Goal: Information Seeking & Learning: Check status

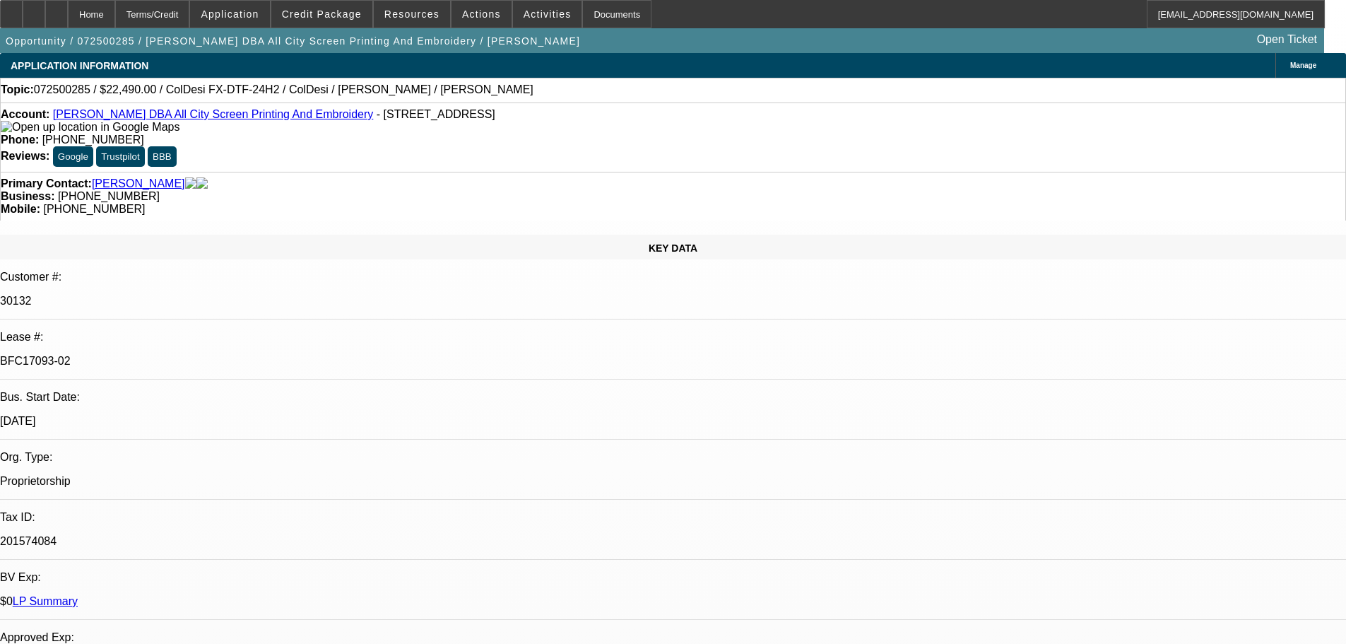
select select "0"
select select "0.1"
select select "4"
select select "0"
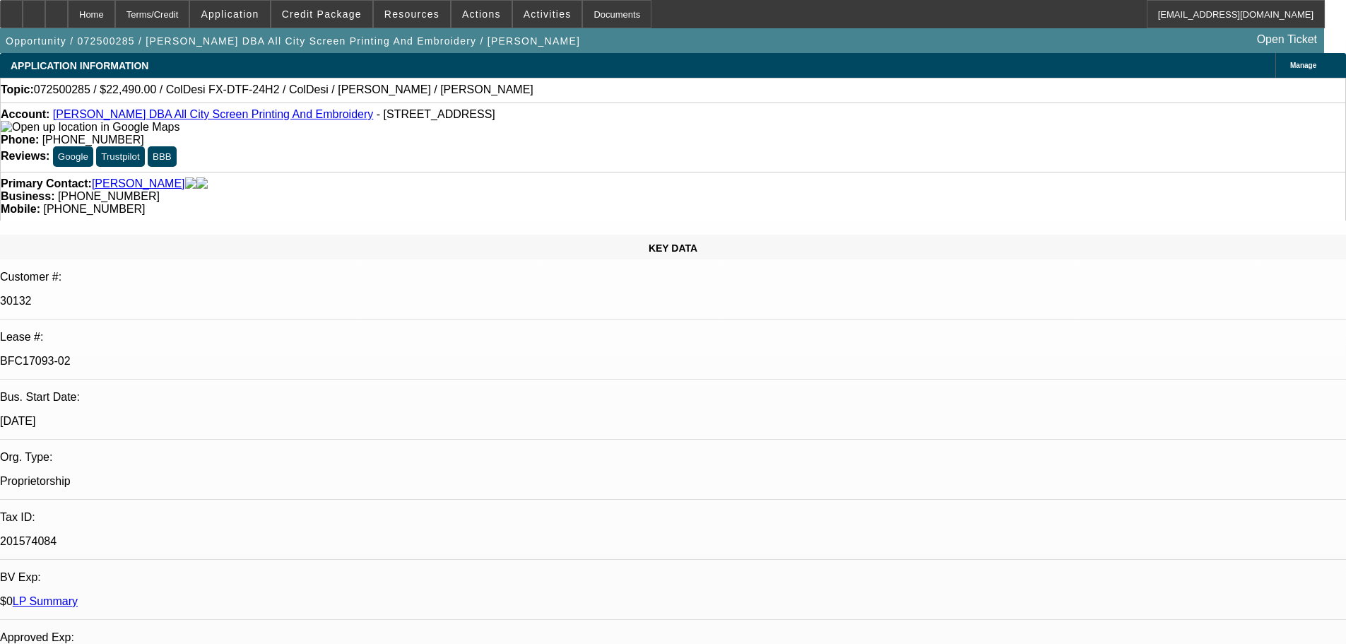
select select "0"
select select "0.1"
select select "4"
select select "0"
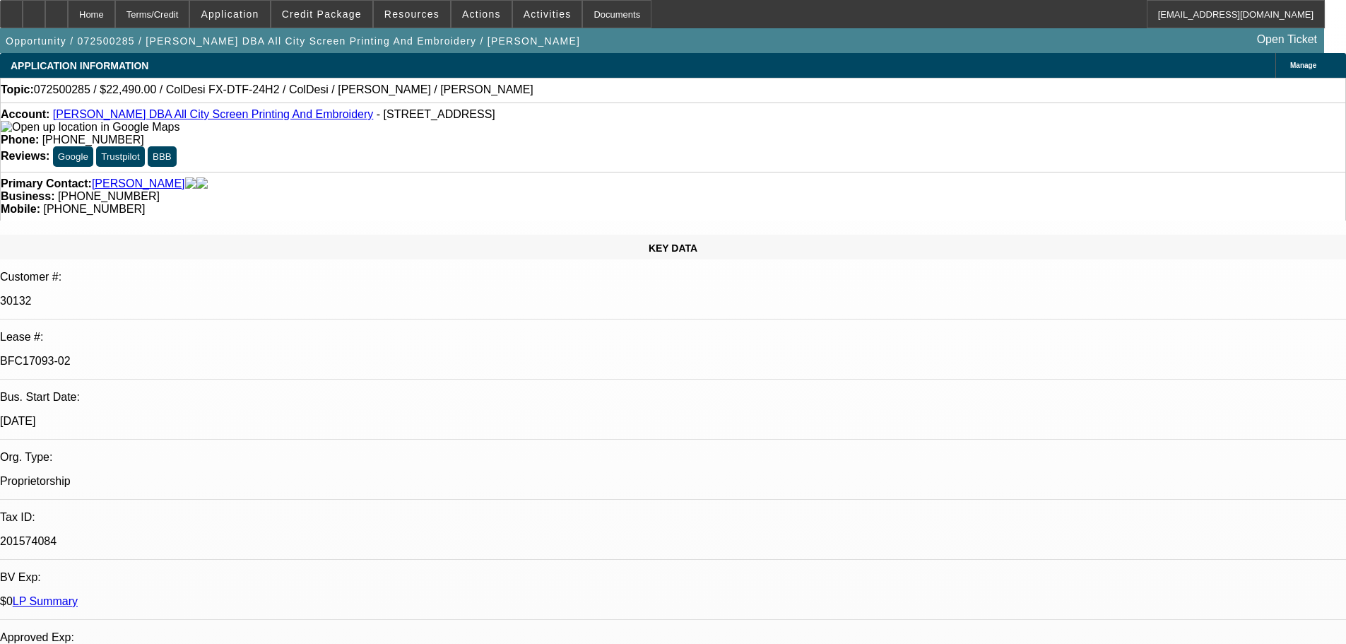
select select "0.1"
select select "4"
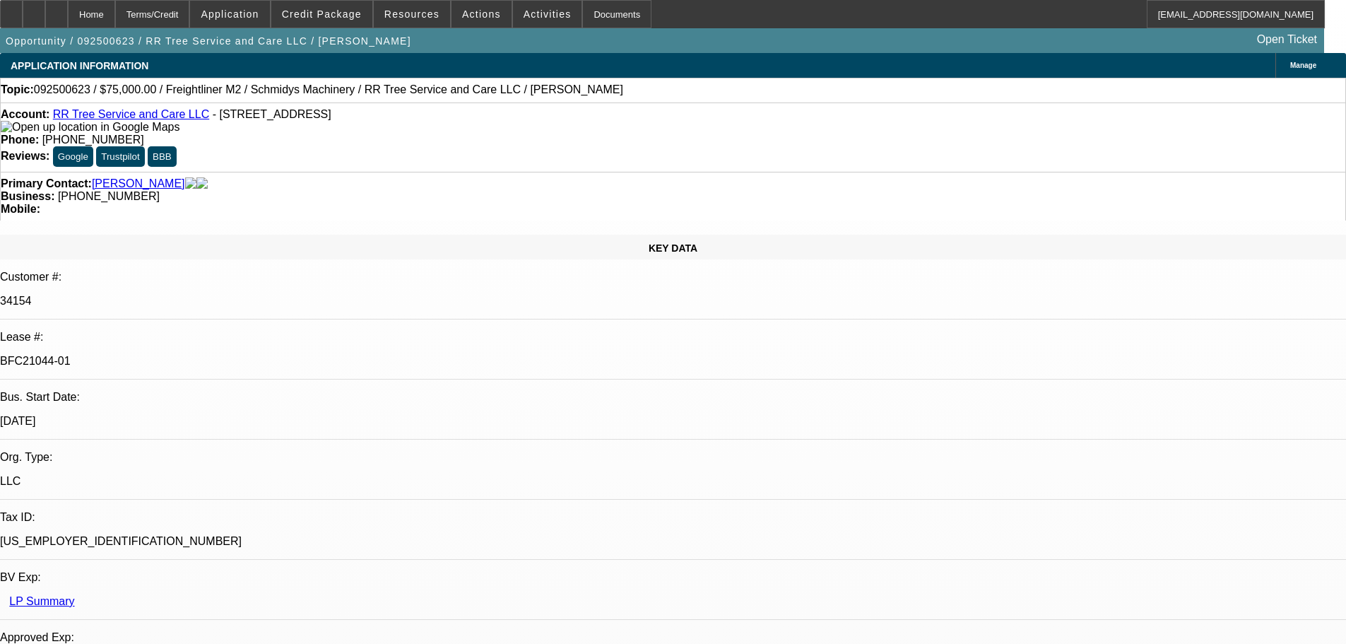
select select "0"
select select "3"
select select "0"
select select "6"
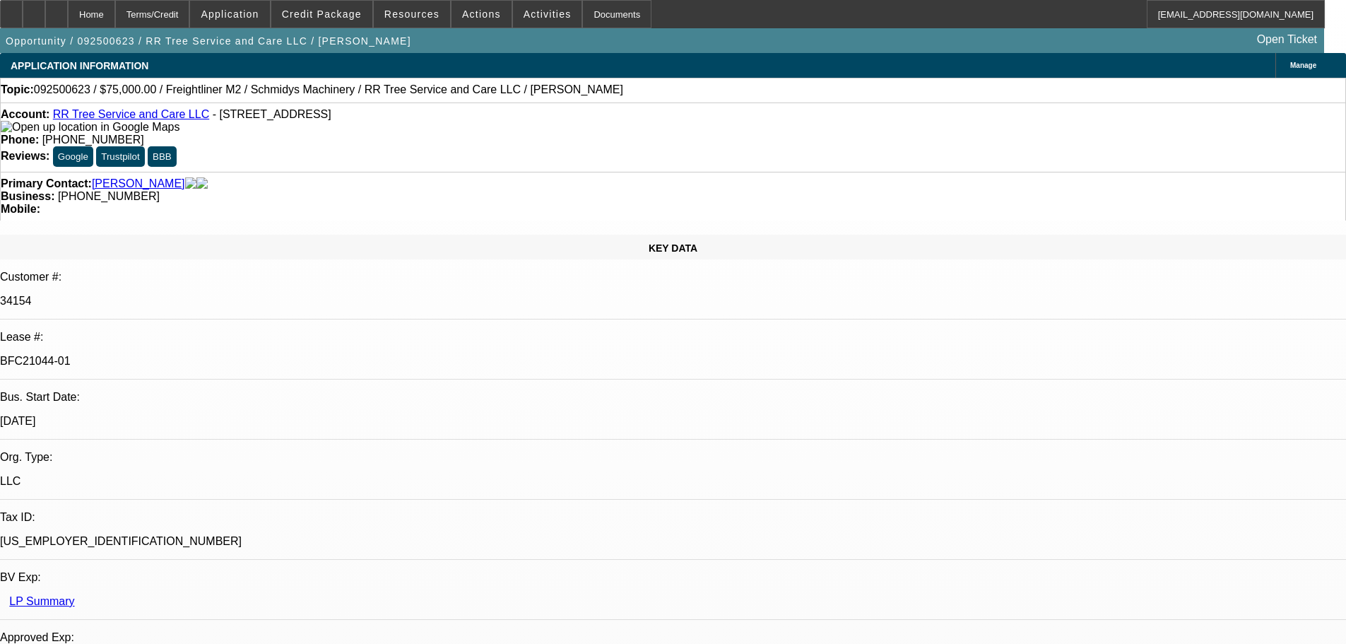
select select "0"
select select "3"
select select "0"
select select "6"
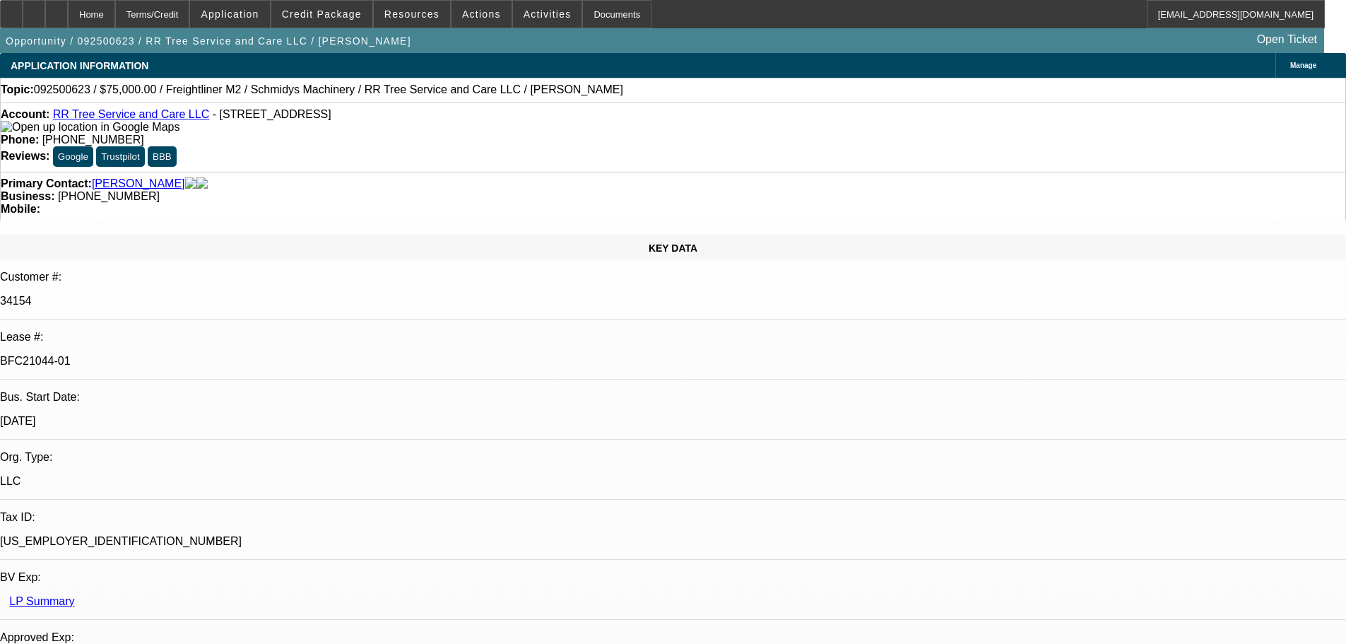
select select "0"
select select "2"
select select "0"
select select "6"
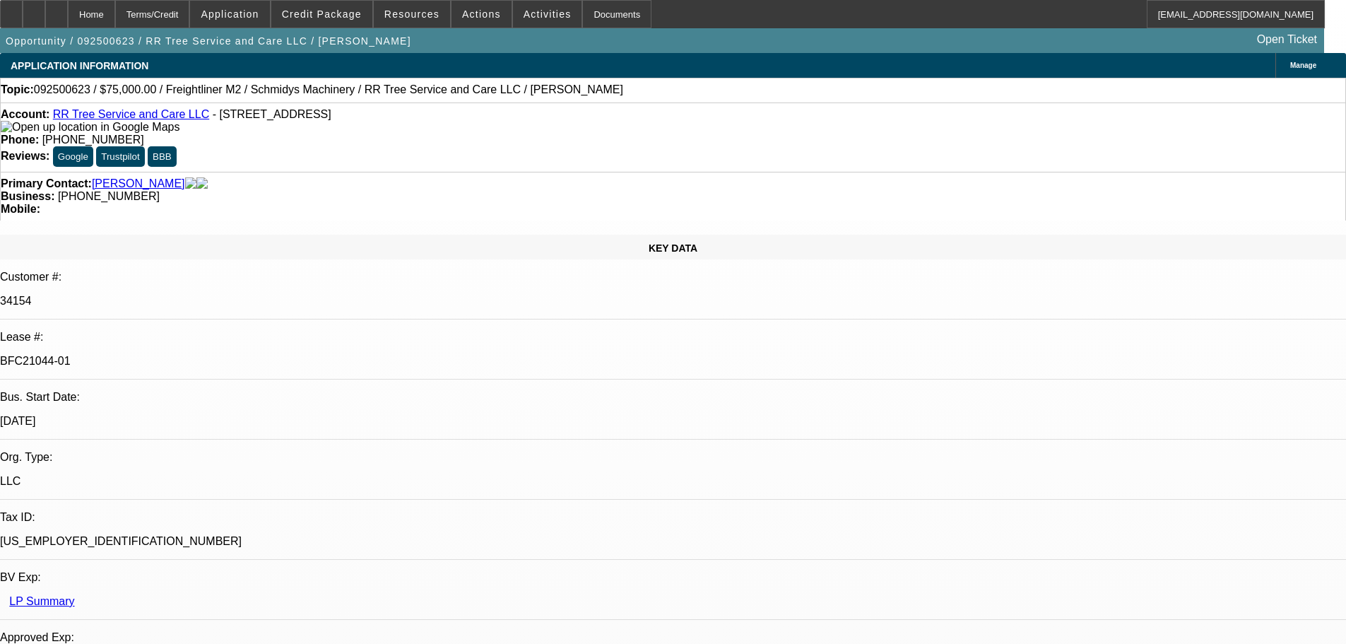
select select "0"
select select "6"
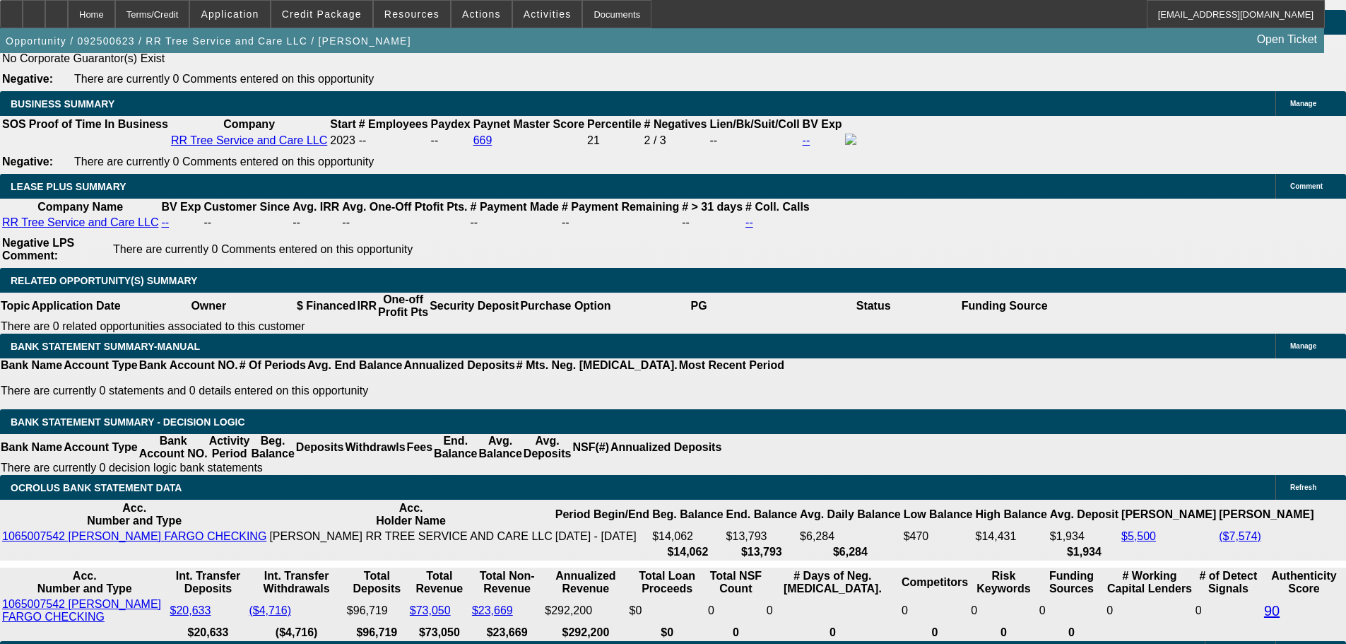
scroll to position [2479, 0]
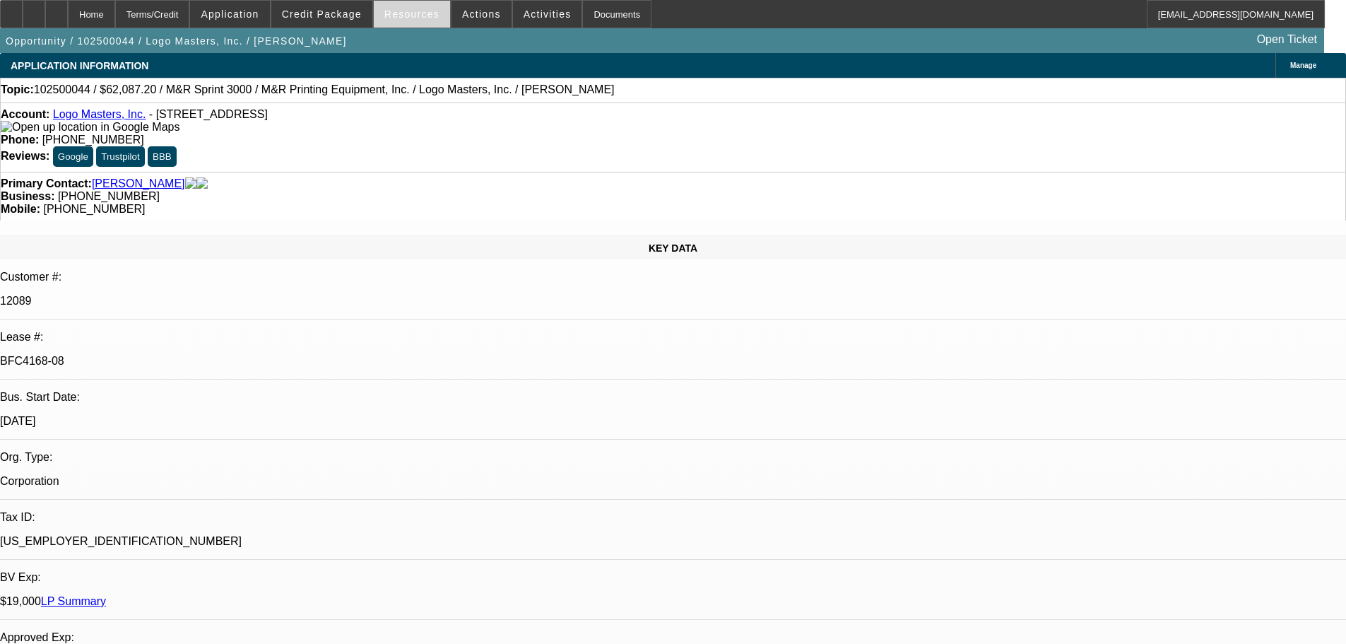
select select "0"
select select "0.1"
select select "4"
select select "0"
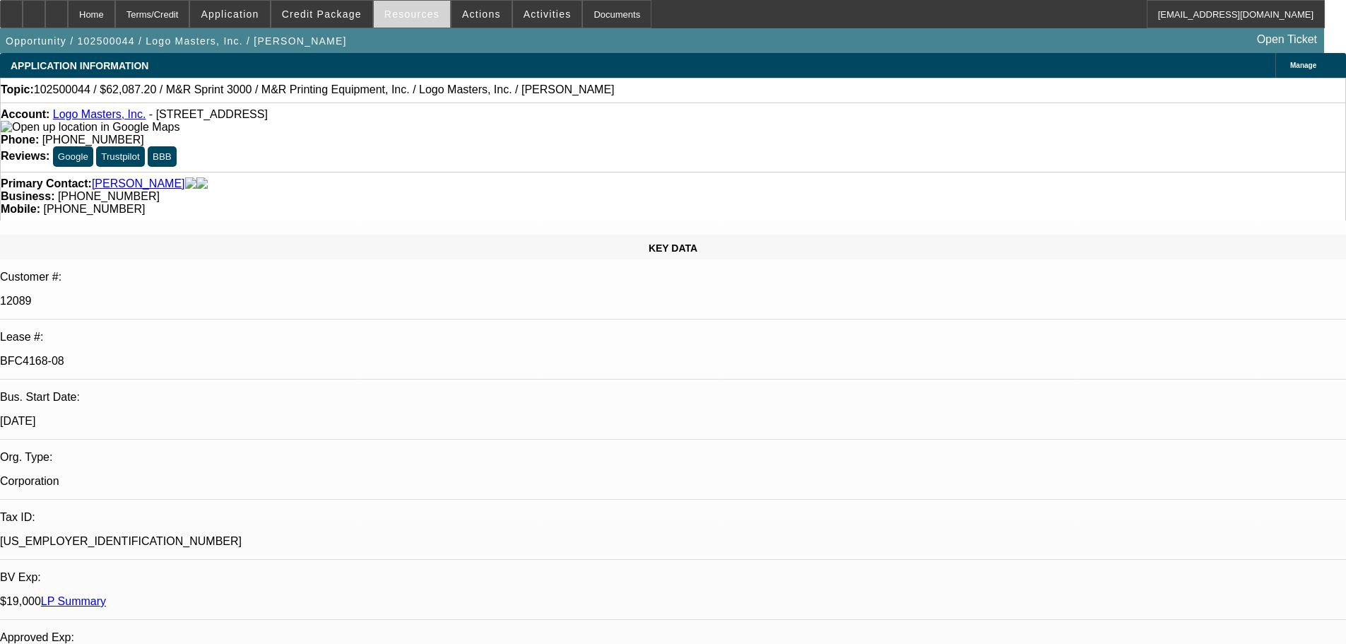
select select "0"
select select "0.1"
select select "4"
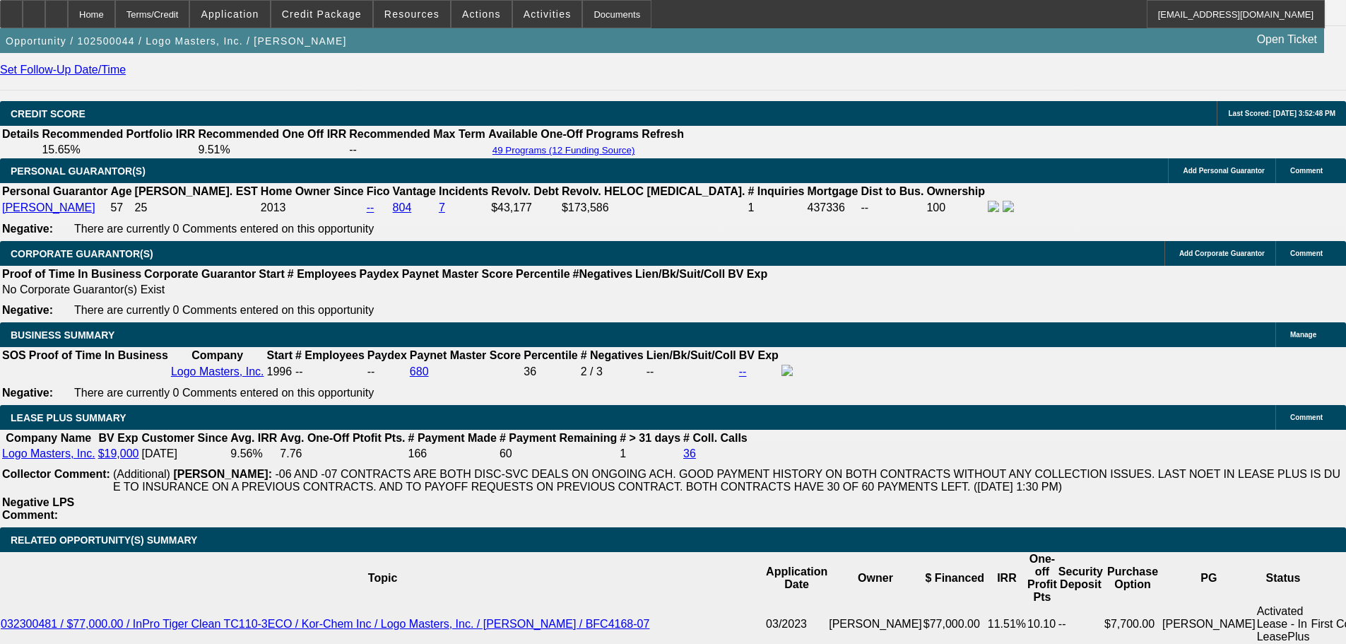
scroll to position [2049, 0]
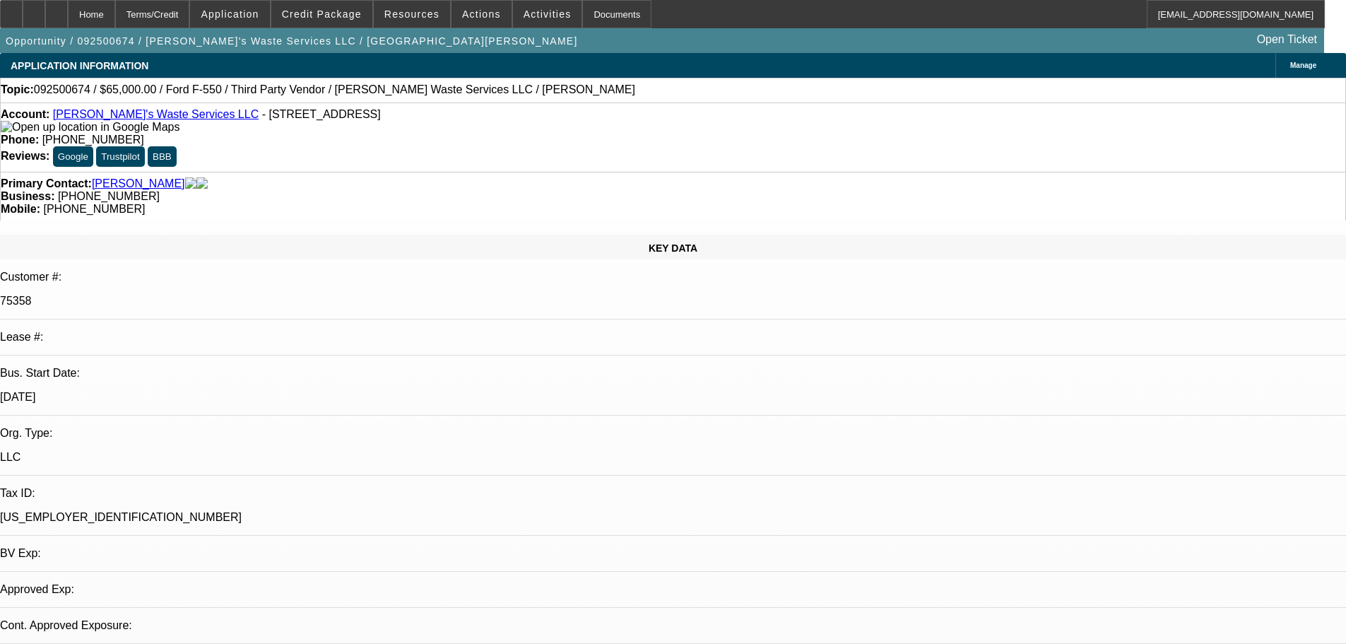
select select "0"
select select "6"
select select "0"
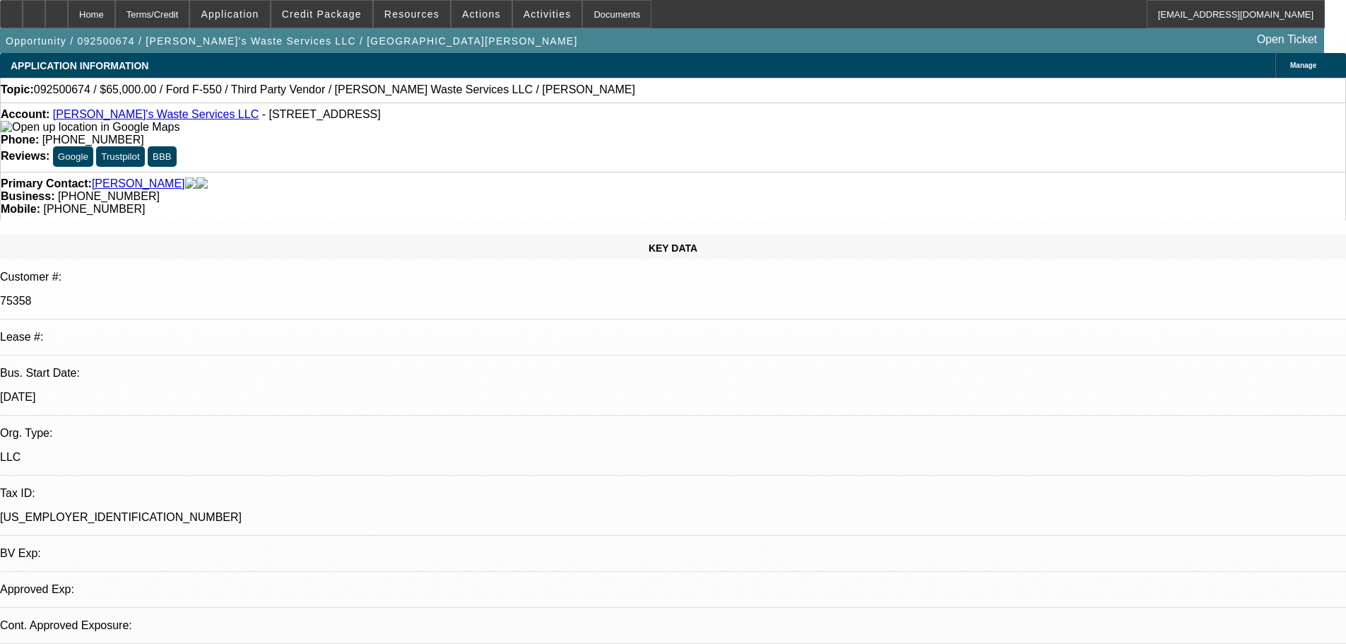
select select "0"
select select "6"
